Goal: Task Accomplishment & Management: Use online tool/utility

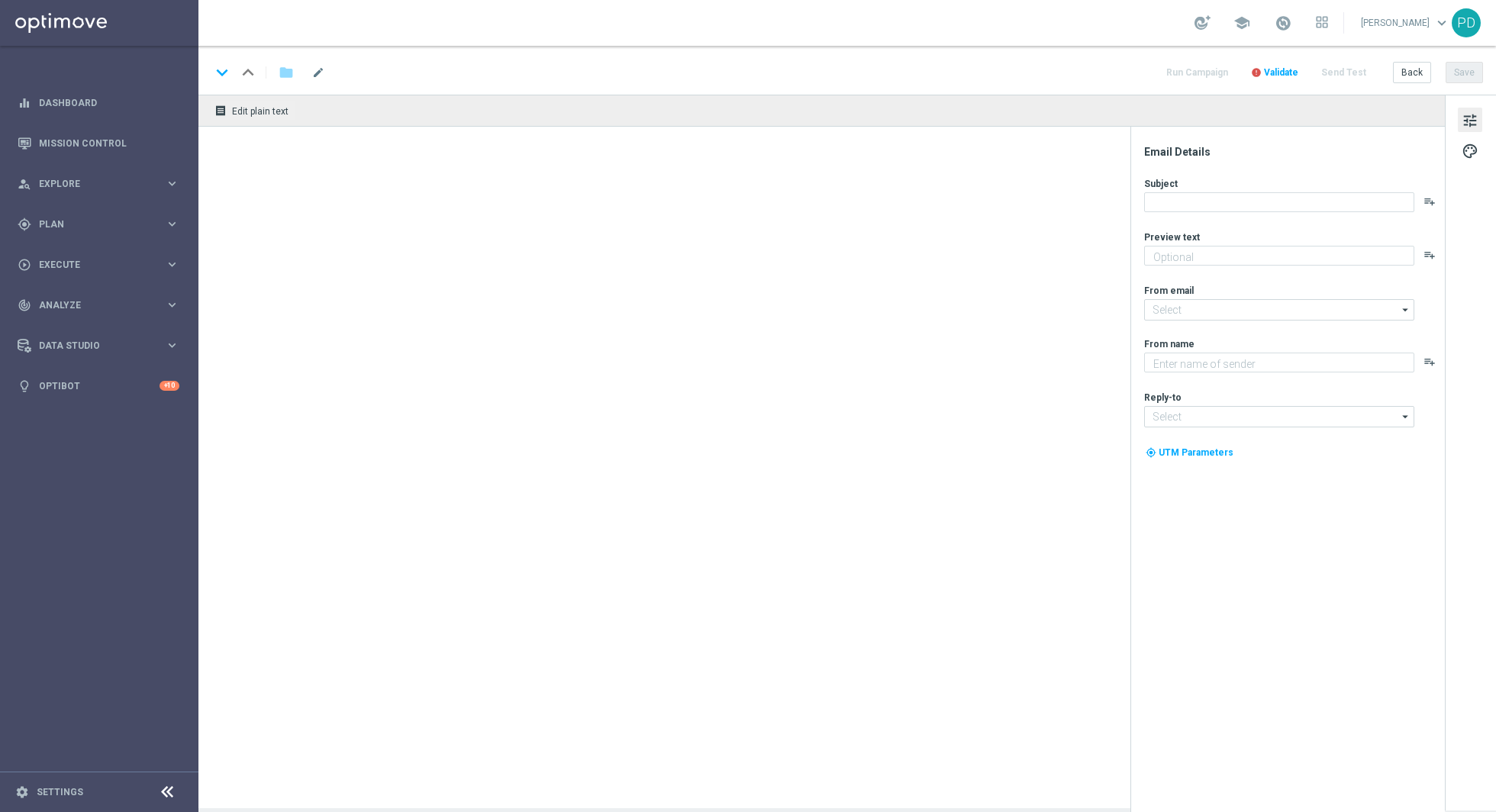
type textarea "STS"
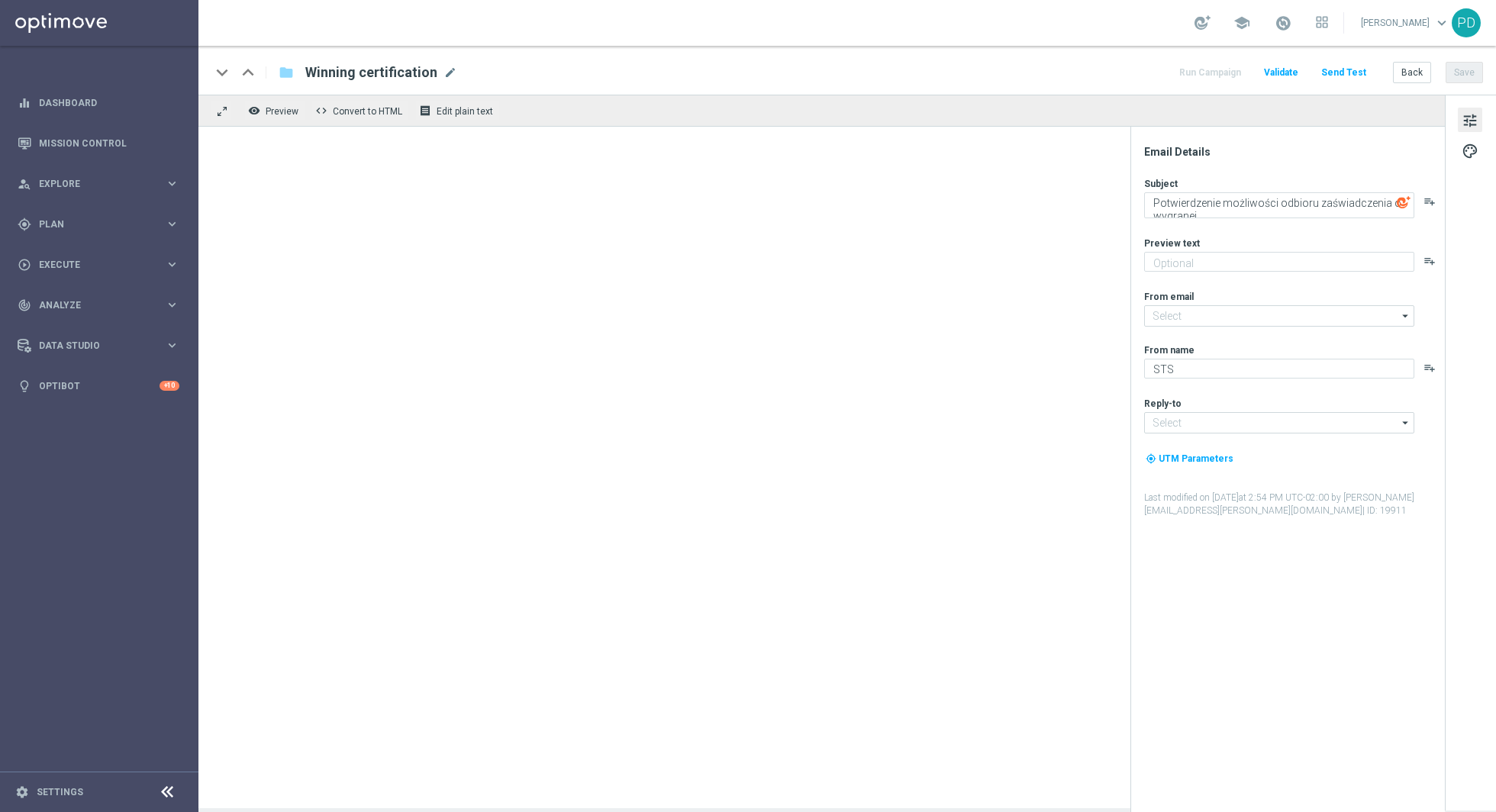
type input "[EMAIL_ADDRESS][DOMAIN_NAME]"
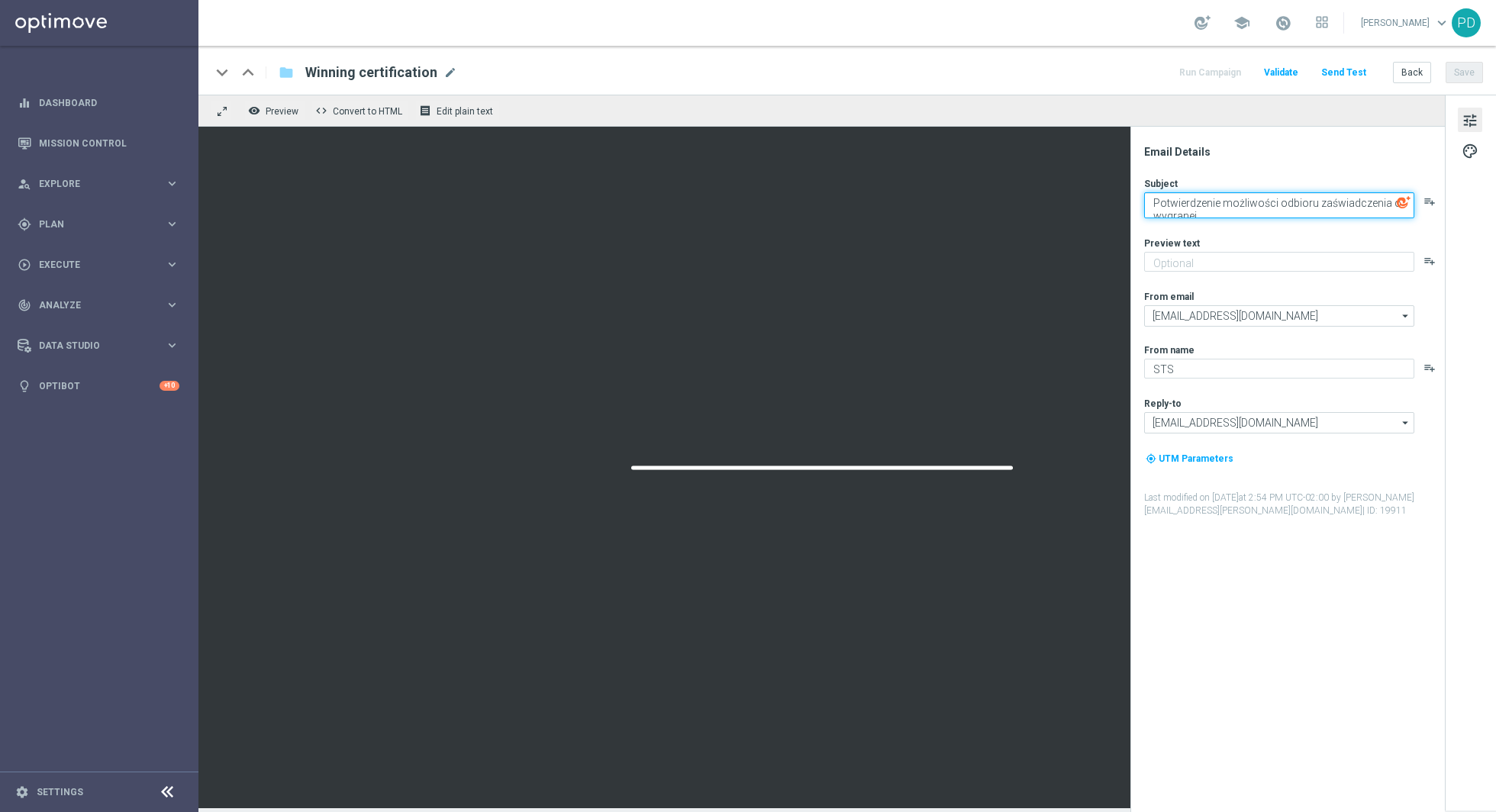
click at [1236, 208] on textarea "Potwierdzenie możliwości odbioru zaświadczenia o wygranej" at bounding box center [1278, 205] width 270 height 25
paste textarea "Dyspozycje dotyczące wystawienia zaświadczenia o wygranej uzyskanej w zakładach…"
type textarea "Dyspozycje dotyczące wystawienia zaświadczenia o wygranej uzyskanej w zakładach…"
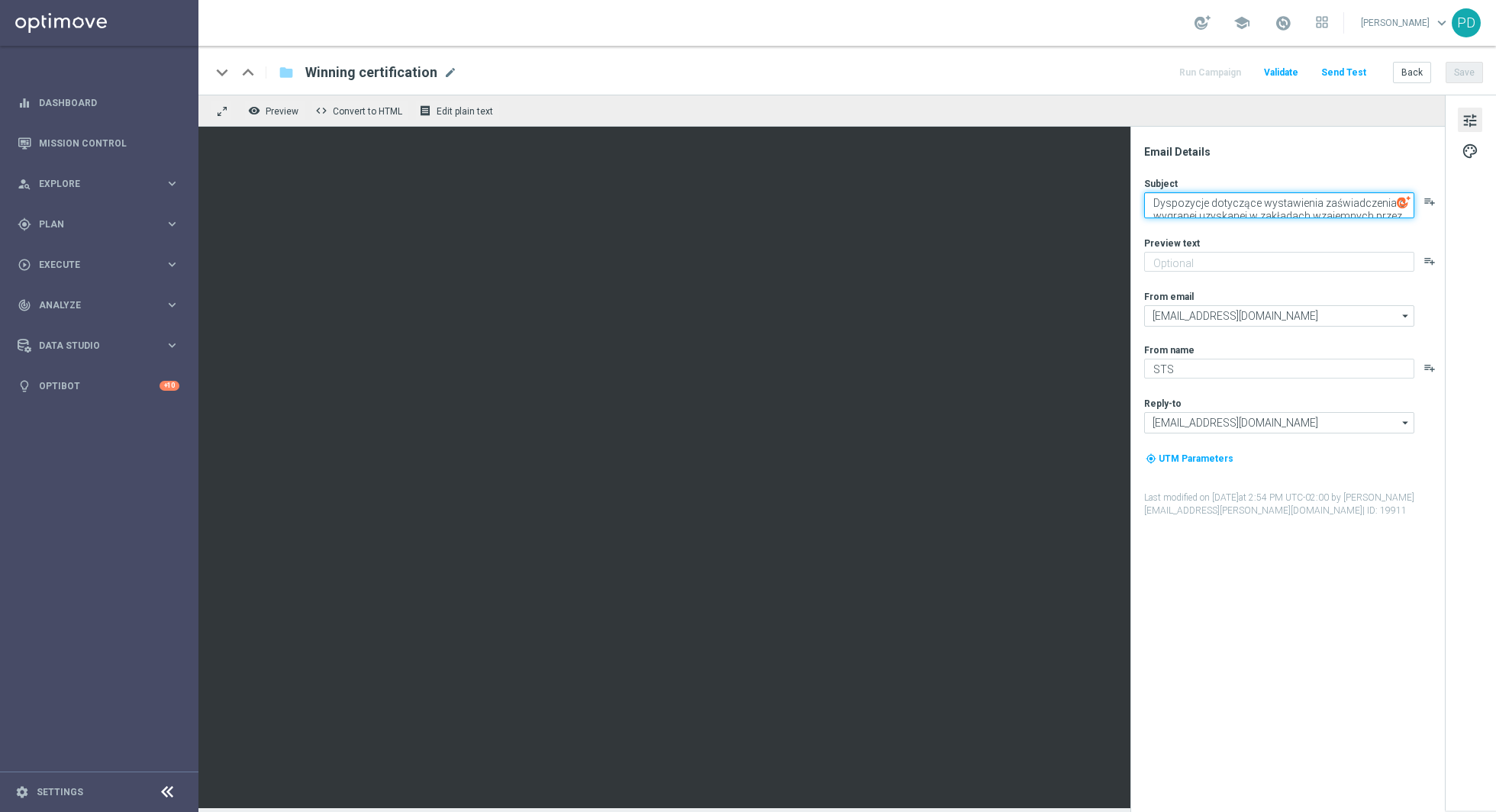
scroll to position [5, 0]
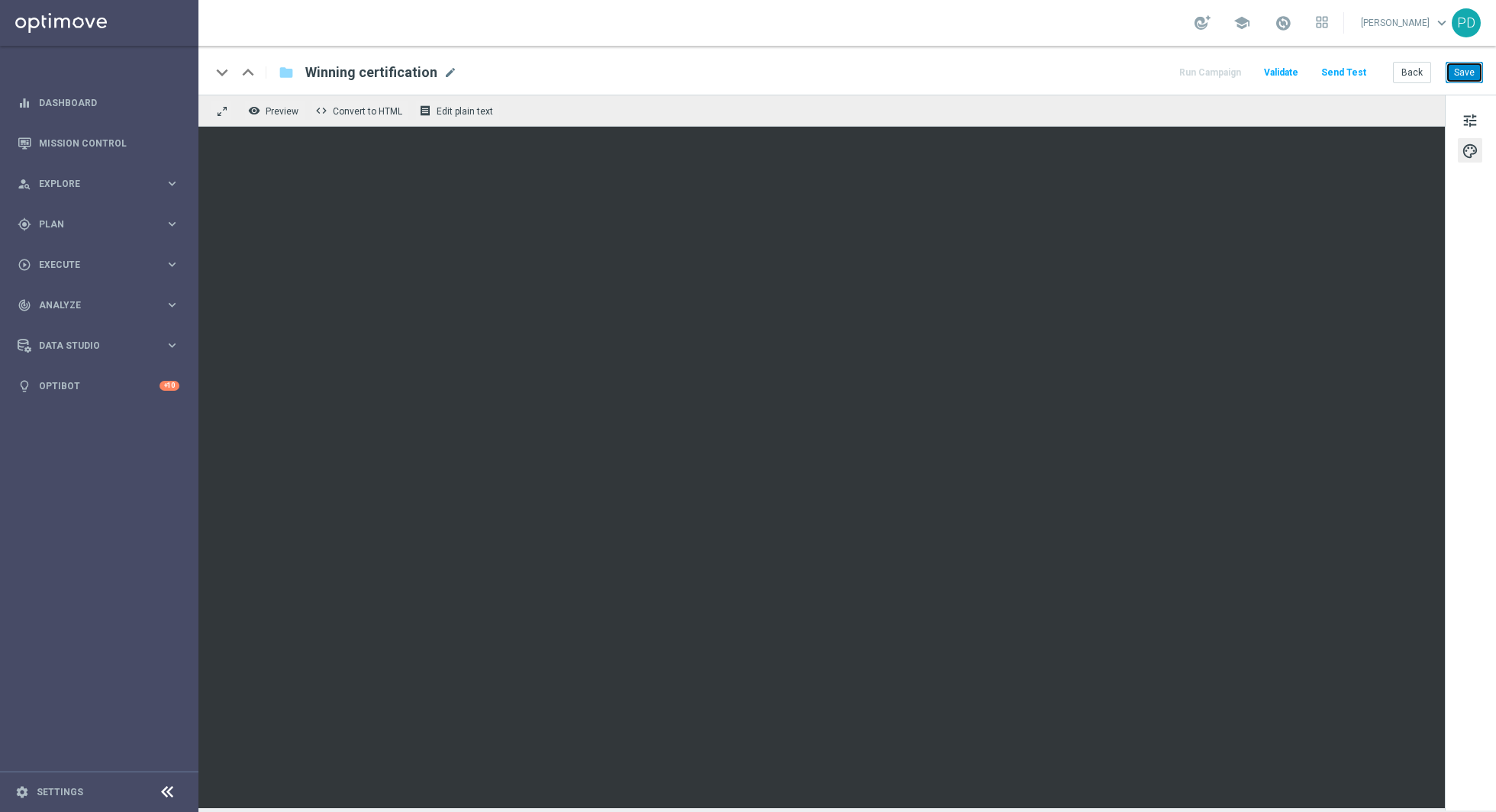
click at [1463, 80] on button "Save" at bounding box center [1464, 73] width 37 height 22
